Goal: Check status: Check status

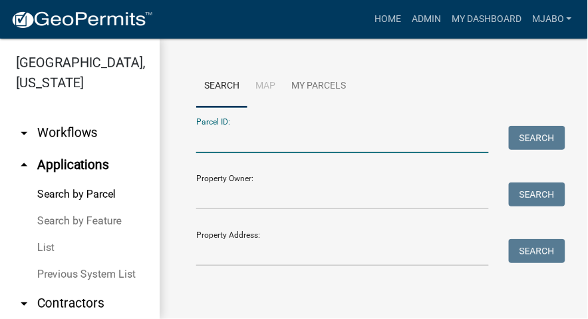
click at [223, 142] on input "Parcel ID:" at bounding box center [342, 139] width 293 height 27
paste input "64-09-27-126-004.000-003"
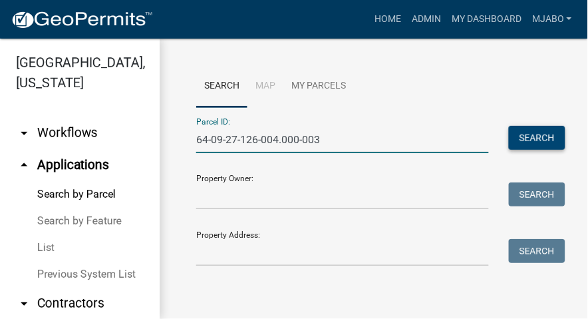
type input "64-09-27-126-004.000-003"
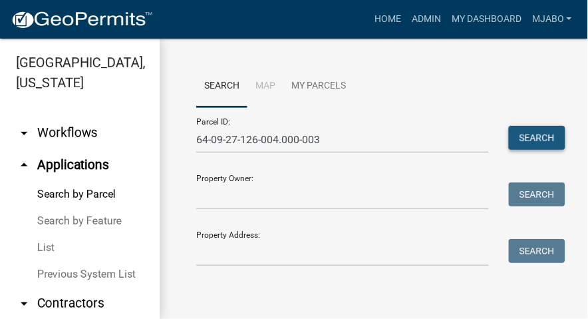
click at [529, 142] on button "Search" at bounding box center [537, 138] width 57 height 24
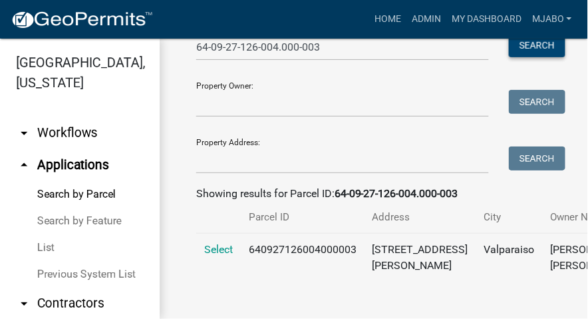
scroll to position [140, 0]
click at [221, 243] on span "Select" at bounding box center [218, 249] width 29 height 13
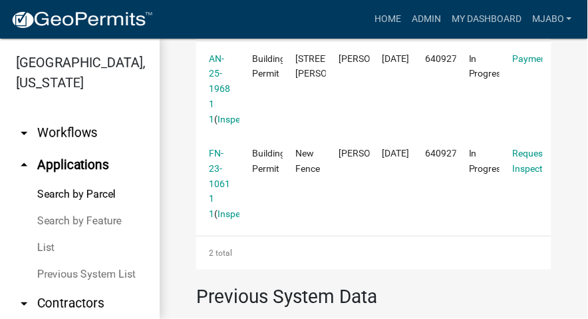
scroll to position [473, 0]
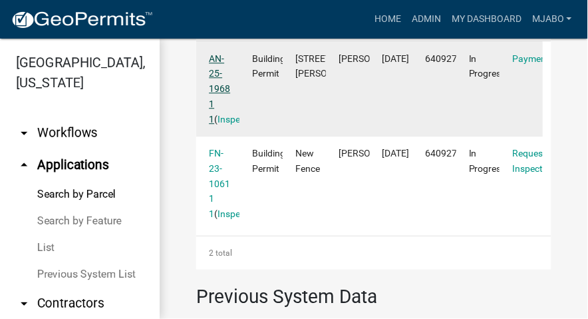
click at [218, 124] on link "AN-25-1968 1 1" at bounding box center [219, 88] width 21 height 71
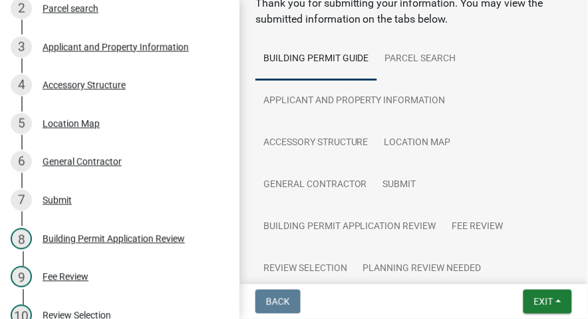
scroll to position [238, 0]
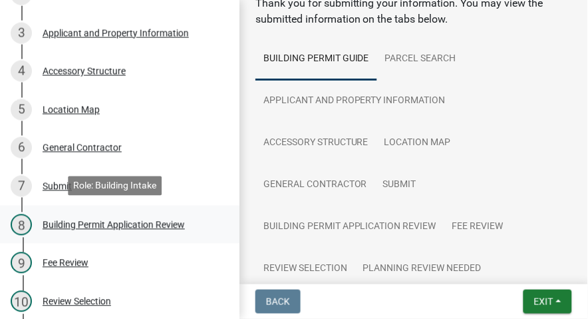
click at [136, 220] on div "Building Permit Application Review" at bounding box center [114, 224] width 142 height 9
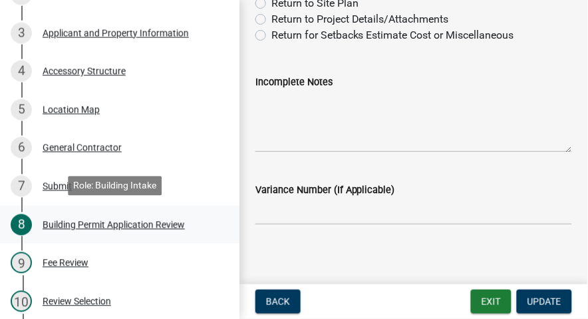
scroll to position [209, 0]
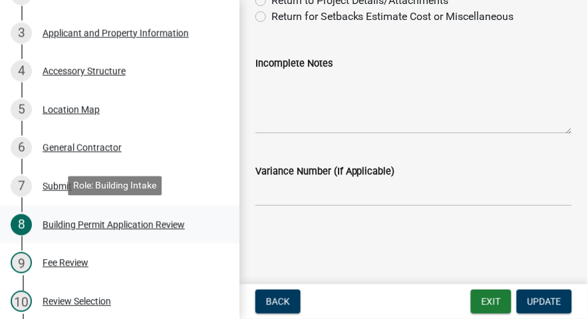
click at [102, 223] on div "Building Permit Application Review" at bounding box center [114, 224] width 142 height 9
click at [131, 223] on div "Building Permit Application Review" at bounding box center [114, 224] width 142 height 9
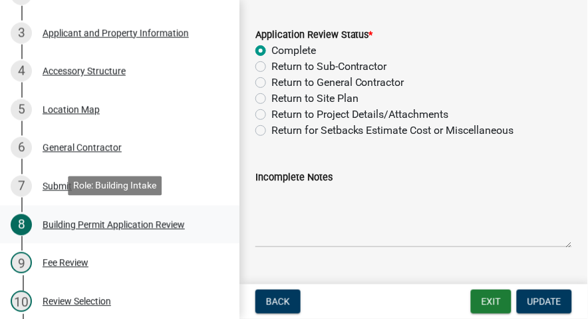
scroll to position [98, 0]
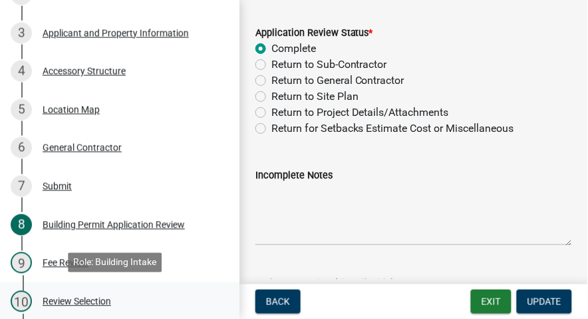
click at [84, 297] on div "Review Selection" at bounding box center [77, 301] width 68 height 9
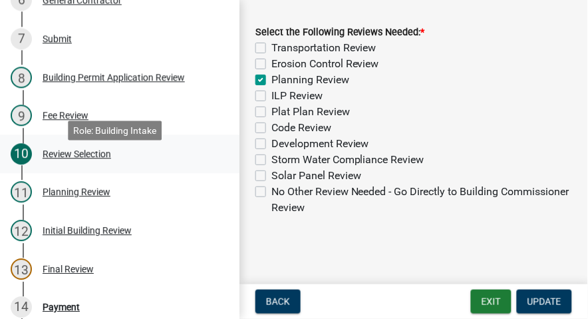
scroll to position [387, 0]
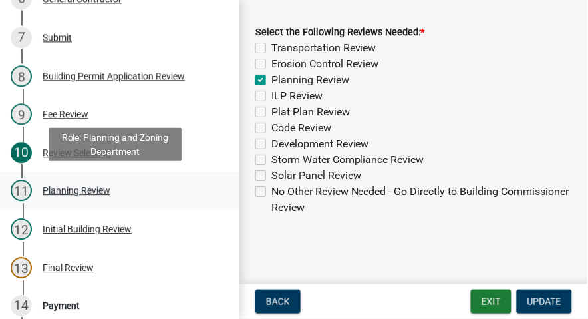
click at [91, 188] on div "Planning Review" at bounding box center [77, 190] width 68 height 9
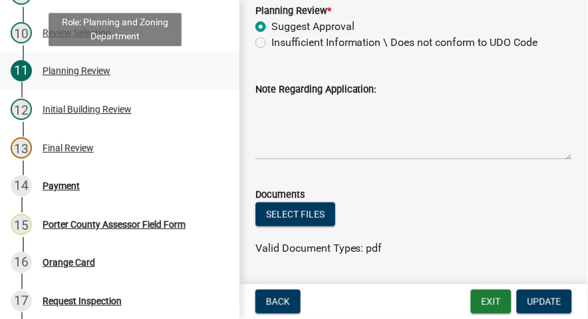
scroll to position [515, 0]
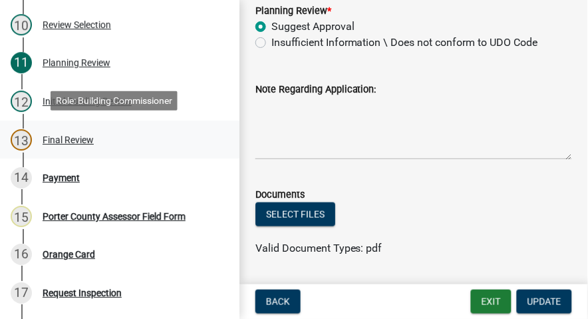
click at [76, 138] on div "Final Review" at bounding box center [68, 139] width 51 height 9
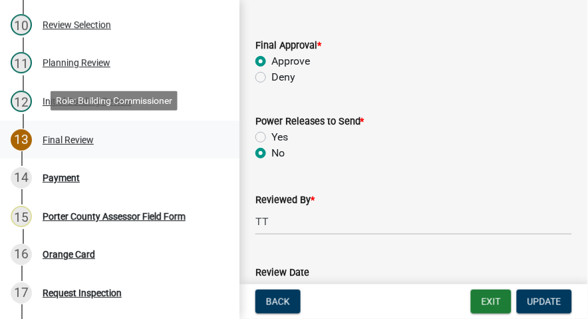
scroll to position [0, 0]
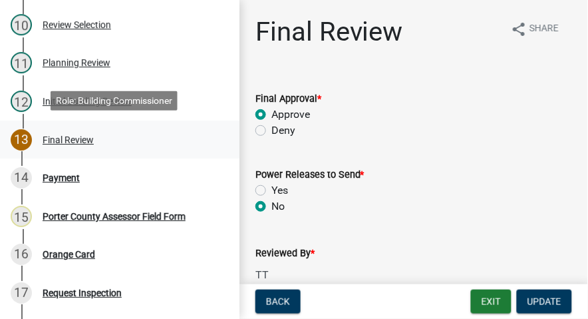
click at [70, 137] on div "Final Review" at bounding box center [68, 139] width 51 height 9
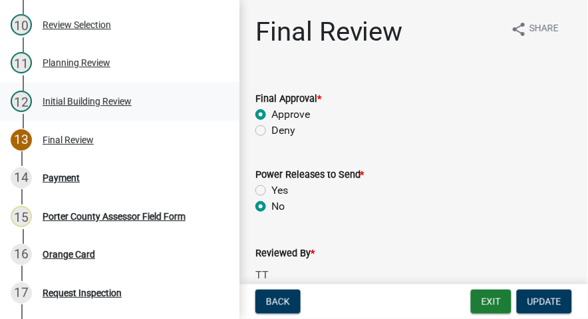
click at [52, 100] on div "Initial Building Review" at bounding box center [87, 100] width 89 height 9
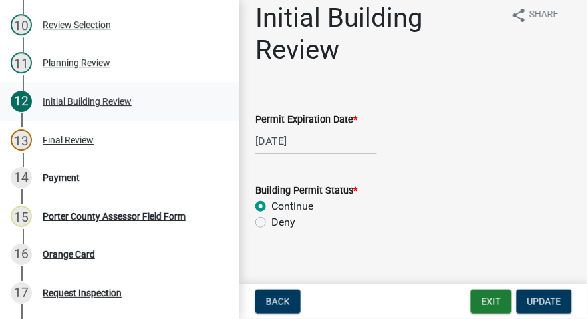
scroll to position [29, 0]
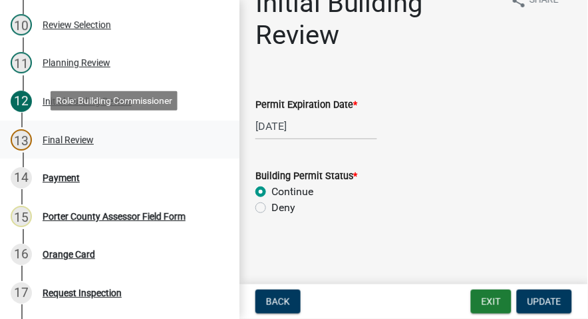
click at [56, 136] on div "Final Review" at bounding box center [68, 139] width 51 height 9
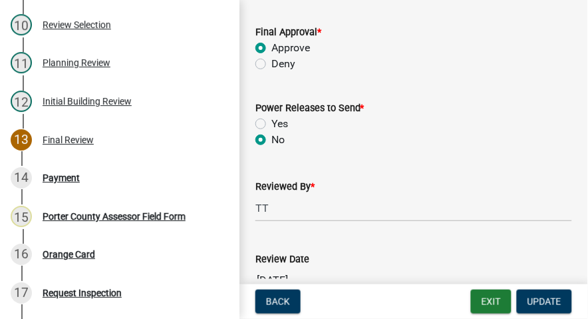
scroll to position [70, 0]
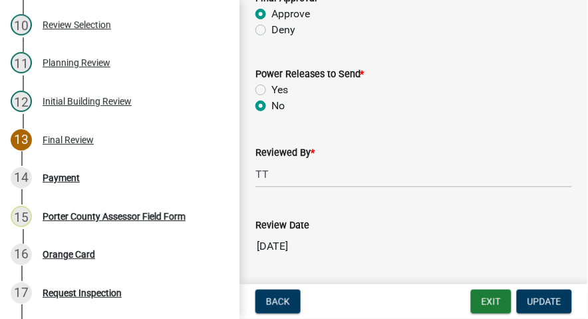
scroll to position [101, 0]
click at [554, 116] on wm-data-entity-input "Power Releases to Send * Yes No" at bounding box center [413, 87] width 317 height 76
